Goal: Check status: Check status

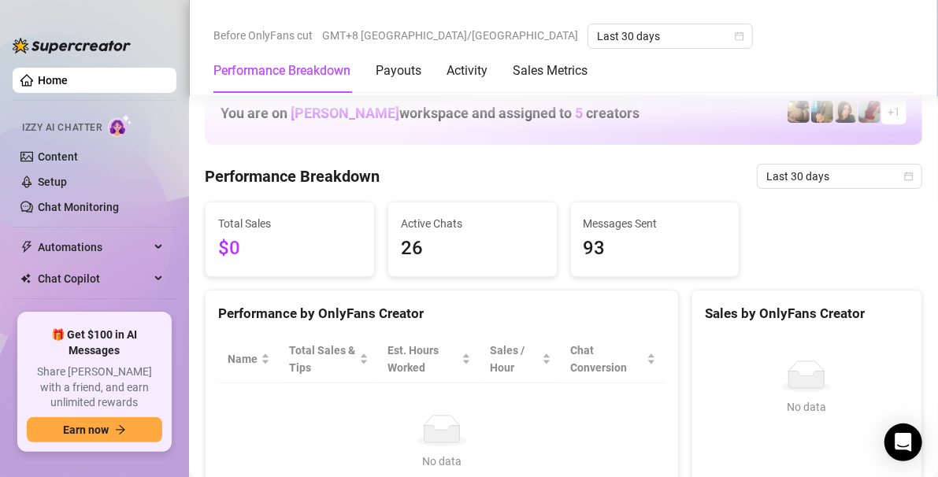
scroll to position [537, 0]
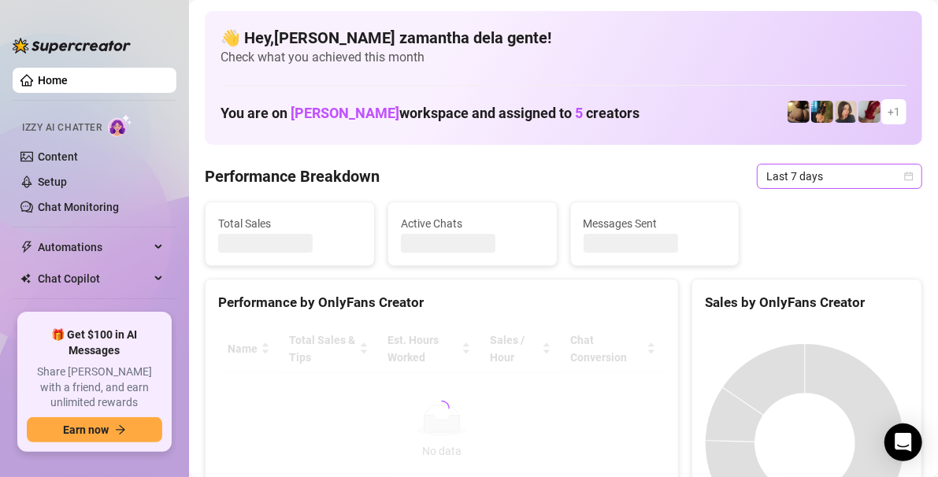
click at [788, 180] on span "Last 7 days" at bounding box center [839, 177] width 146 height 24
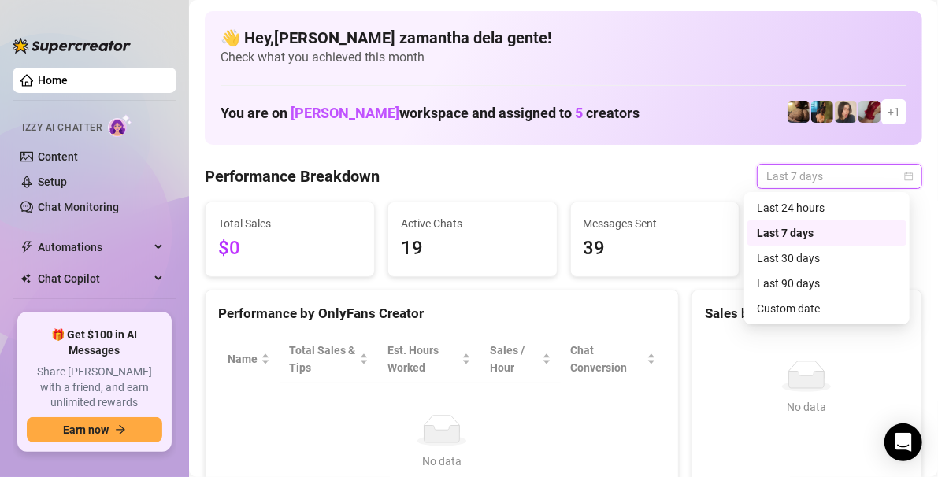
click at [835, 179] on span "Last 7 days" at bounding box center [839, 177] width 146 height 24
click at [797, 250] on div "Last 30 days" at bounding box center [827, 258] width 140 height 17
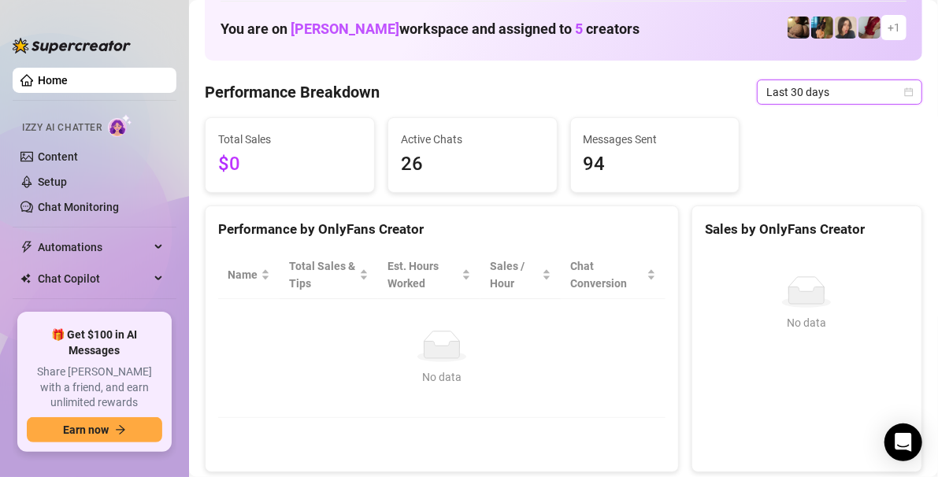
scroll to position [81, 0]
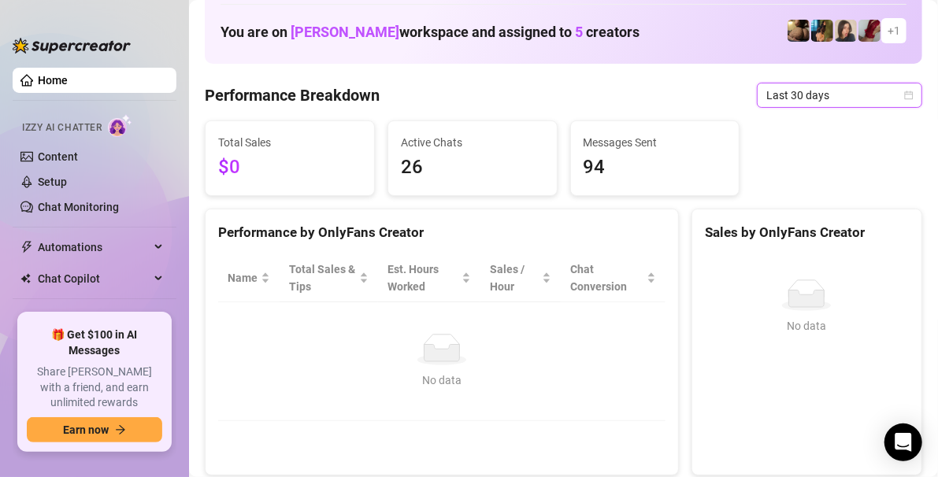
click at [781, 95] on span "Last 30 days" at bounding box center [839, 95] width 146 height 24
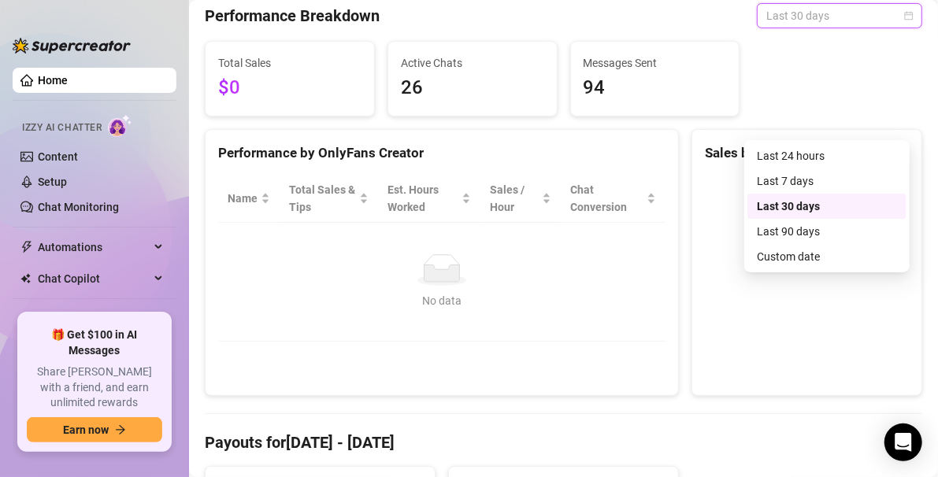
scroll to position [47, 0]
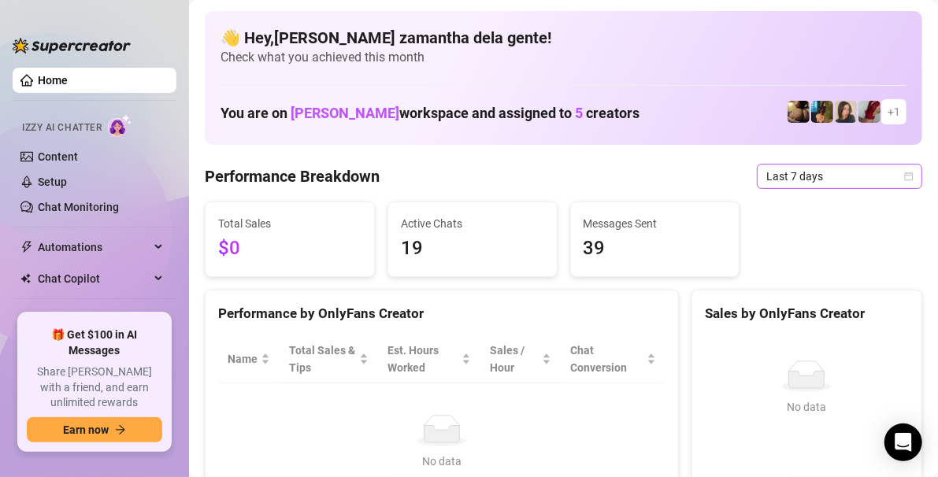
click at [814, 176] on span "Last 7 days" at bounding box center [839, 177] width 146 height 24
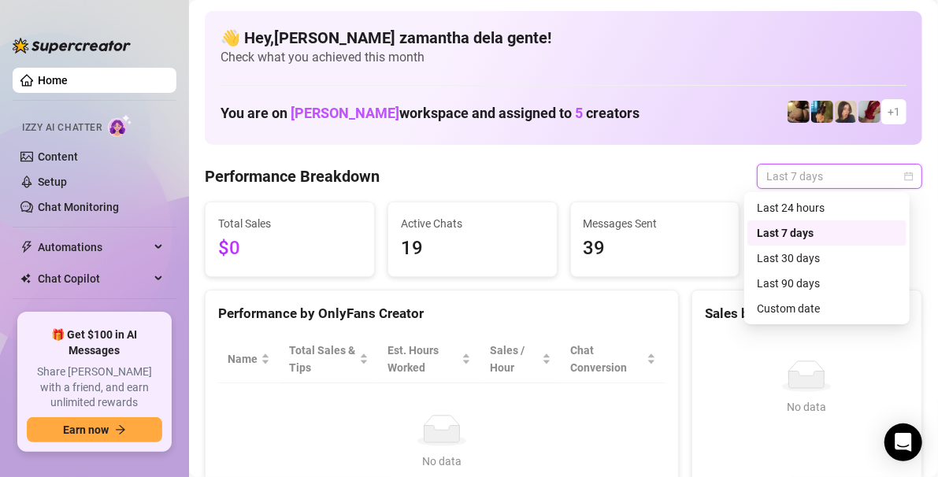
click at [810, 258] on div "Last 30 days" at bounding box center [827, 258] width 140 height 17
